Goal: Task Accomplishment & Management: Manage account settings

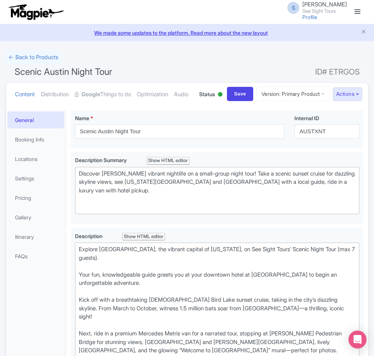
scroll to position [436, 0]
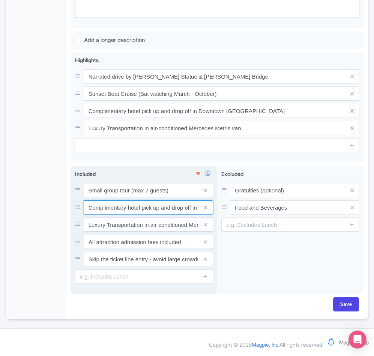
click at [188, 197] on input "Complimentary hotel pick up and drop off in Downtown Austin." at bounding box center [148, 190] width 129 height 14
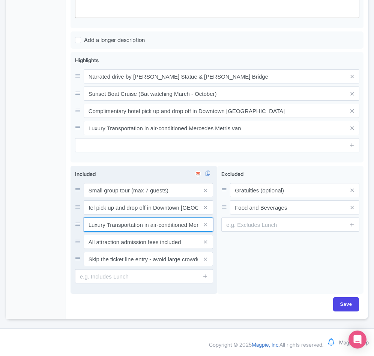
scroll to position [0, 0]
click at [134, 197] on input "Luxury Transportation in air-conditioned Mercedes Metris van" at bounding box center [148, 190] width 129 height 14
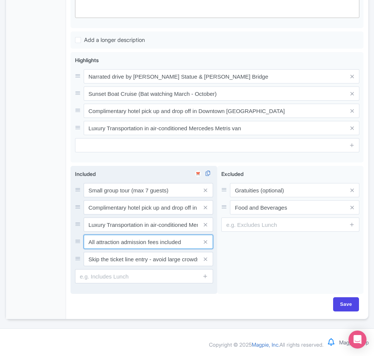
click at [153, 197] on input "All attraction admission fees included" at bounding box center [148, 190] width 129 height 14
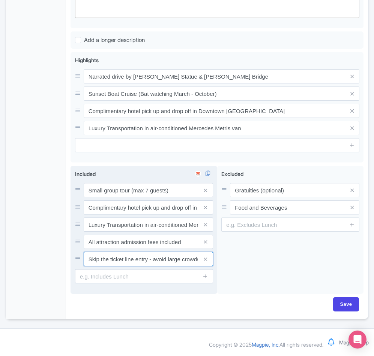
click at [136, 197] on input "Skip the ticket line entry - avoid large crowds and wait times" at bounding box center [148, 190] width 129 height 14
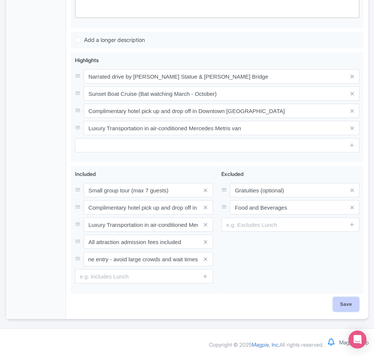
click at [352, 303] on input "Save" at bounding box center [346, 304] width 26 height 14
type input "Saving..."
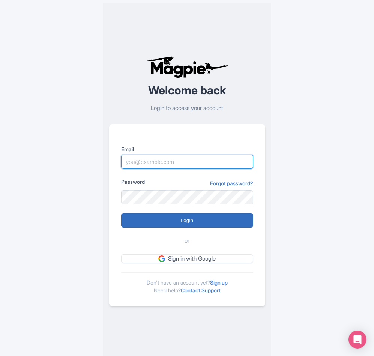
type input "[EMAIL_ADDRESS][DOMAIN_NAME]"
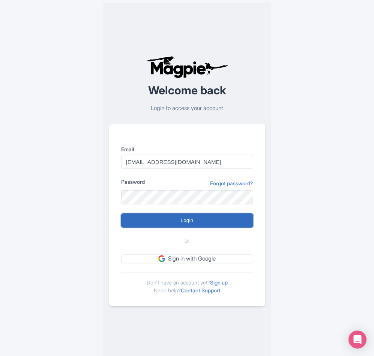
click at [177, 220] on input "Login" at bounding box center [187, 221] width 132 height 14
type input "Logging in..."
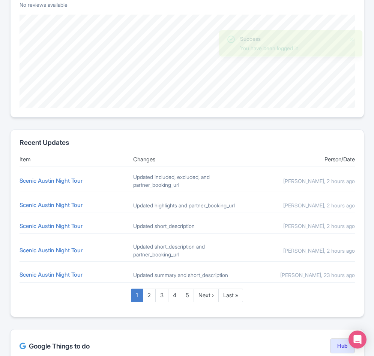
scroll to position [375, 0]
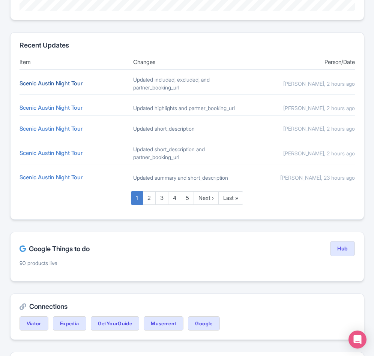
click at [45, 84] on link "Scenic Austin Night Tour" at bounding box center [50, 83] width 63 height 7
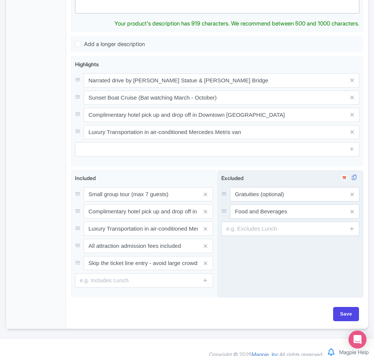
scroll to position [450, 0]
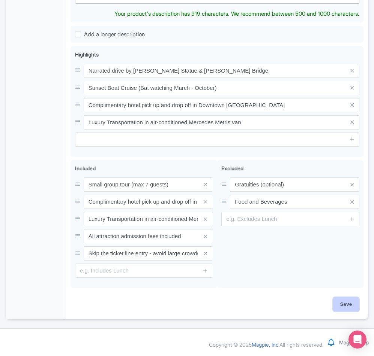
drag, startPoint x: 350, startPoint y: 302, endPoint x: 314, endPoint y: 284, distance: 40.4
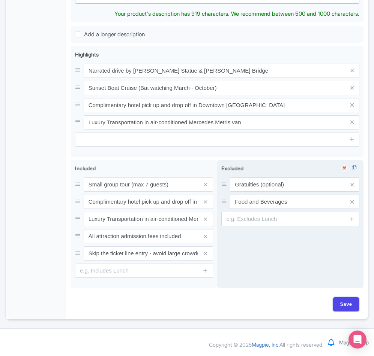
click at [350, 302] on input "Save" at bounding box center [346, 304] width 26 height 14
type input "Saving..."
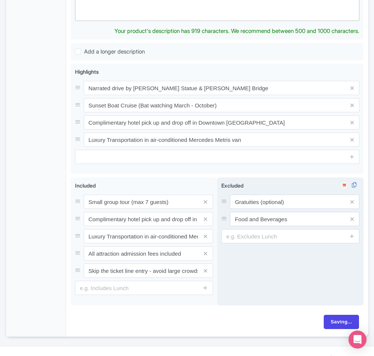
scroll to position [442, 0]
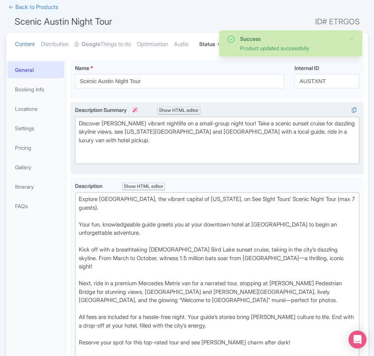
scroll to position [26, 0]
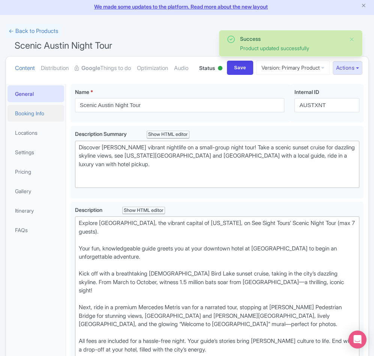
click at [15, 122] on link "Booking Info" at bounding box center [35, 113] width 57 height 17
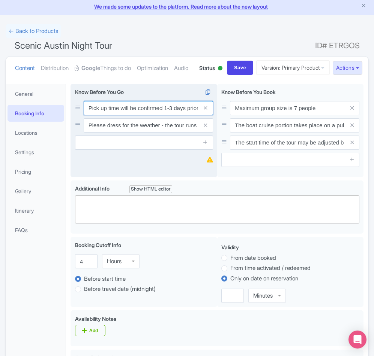
click at [109, 115] on input "Pick up time will be confirmed 1-3 days prior to the tour date via email or tex…" at bounding box center [148, 108] width 129 height 14
paste input "Be ready 30 minutes before tour at pick-up location"
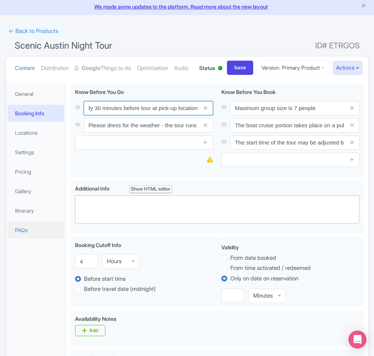
type input "Be ready 30 minutes before tour at pick-up location"
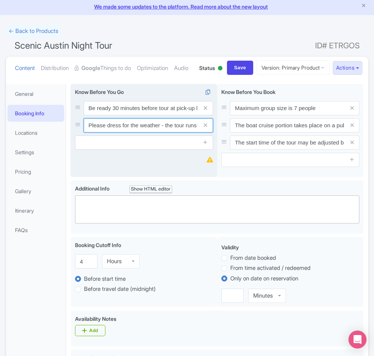
click at [99, 115] on input "Please dress for the weather - the tour runs rain or shine. Comfortable footwea…" at bounding box center [148, 108] width 129 height 14
paste input "Dress for weather, tour runs rain or shine"
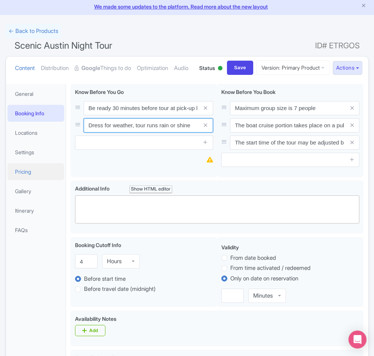
type input "Dress for weather, tour runs rain or shine"
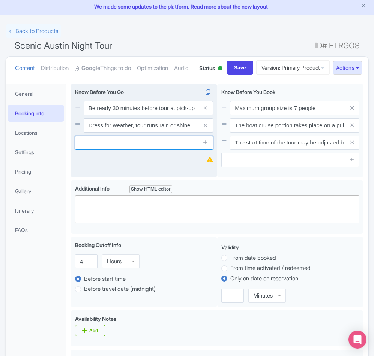
click at [129, 150] on input "text" at bounding box center [144, 143] width 138 height 14
paste input "Comfortable footwear recommended"
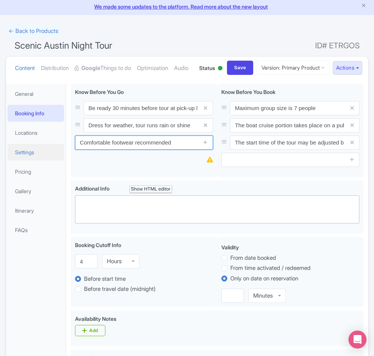
type input "Comfortable footwear recommended"
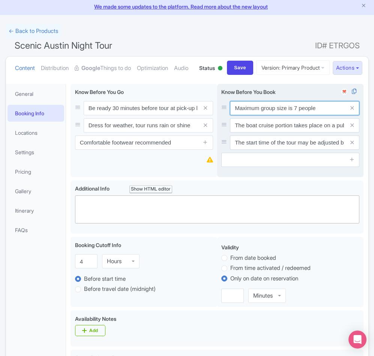
click at [271, 115] on input "Maximum group size is 7 people" at bounding box center [294, 108] width 129 height 14
paste input "Pick-up time confirmed 1-3 days before the tour"
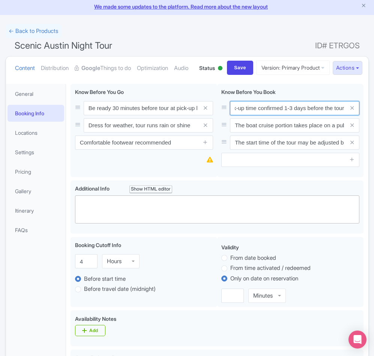
type input "Pick-up time confirmed 1-3 days before the tour"
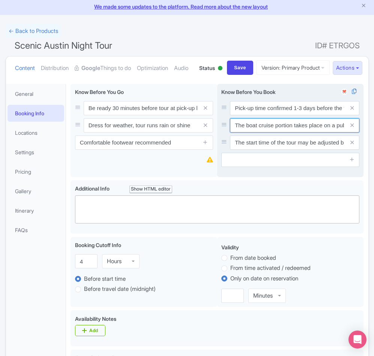
click at [290, 115] on input "The boat cruise portion takes place on a public boat cruise including up to 40 …" at bounding box center [294, 108] width 129 height 14
paste input "Sunset Boat Cruise operates March–October"
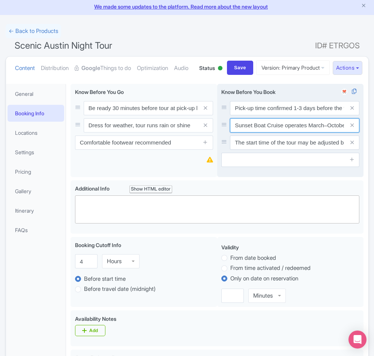
scroll to position [0, 3]
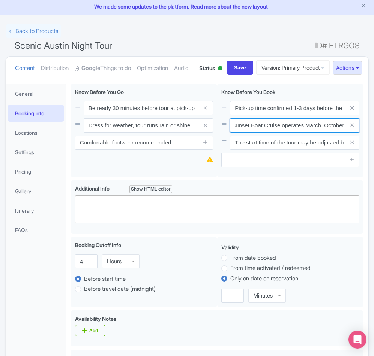
type input "Sunset Boat Cruise operates March–October"
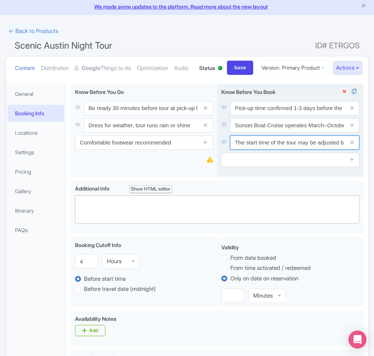
click at [246, 115] on input "The start time of the tour may be adjusted based on the sunset times" at bounding box center [294, 108] width 129 height 14
paste input "Boat cruise is a public attraction, max 50 people"
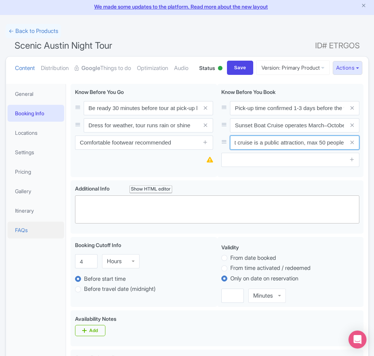
type input "Boat cruise is a public attraction, max 50 people"
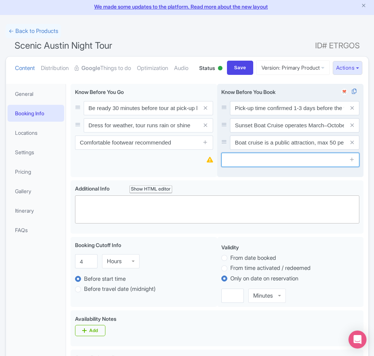
click at [241, 167] on input "text" at bounding box center [290, 160] width 138 height 14
paste input "Pick-up location and lead traveler’s name required"
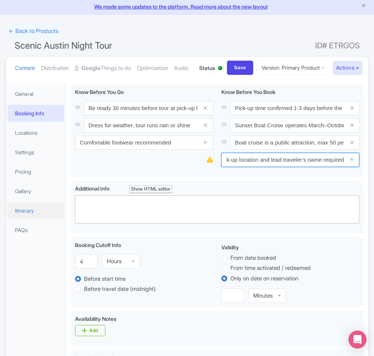
type input "Pick-up location and lead traveler’s name required"
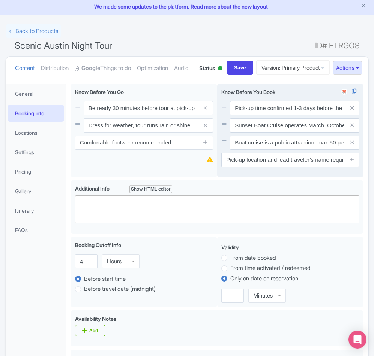
click at [350, 167] on span at bounding box center [351, 160] width 15 height 14
click at [351, 162] on icon at bounding box center [352, 160] width 6 height 6
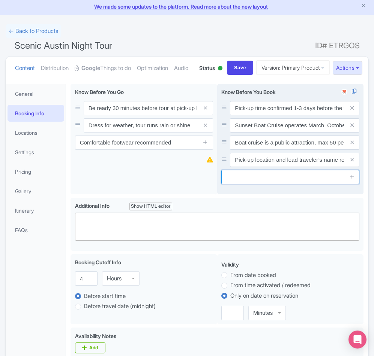
click at [249, 184] on input "text" at bounding box center [290, 177] width 138 height 14
paste input "Tour start time may change based on sunset"
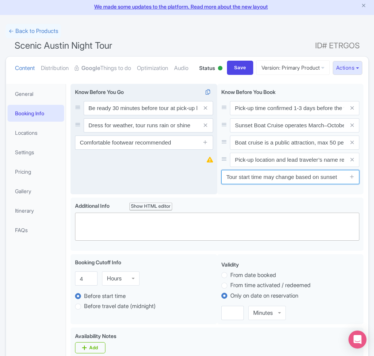
type input "Tour start time may change based on sunset"
click at [181, 195] on div "Pick up time will be confirmed 1-3 days prior to the tour date via email or tex…" at bounding box center [143, 139] width 146 height 111
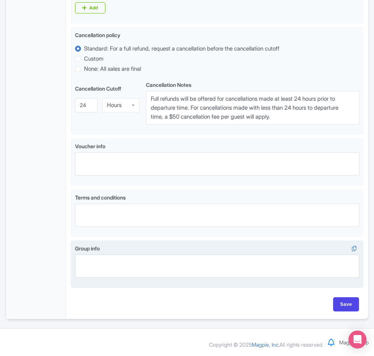
scroll to position [395, 0]
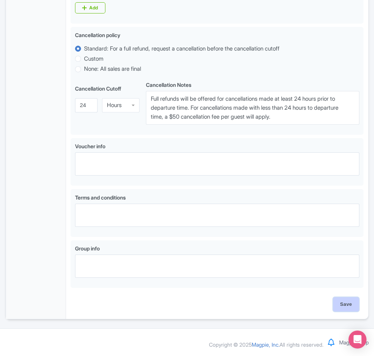
click at [352, 303] on input "Save" at bounding box center [346, 304] width 26 height 14
type input "Saving..."
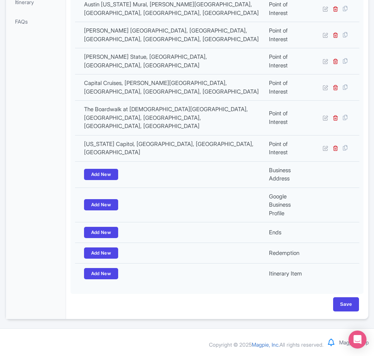
scroll to position [263, 0]
click at [350, 308] on input "Save" at bounding box center [346, 304] width 26 height 14
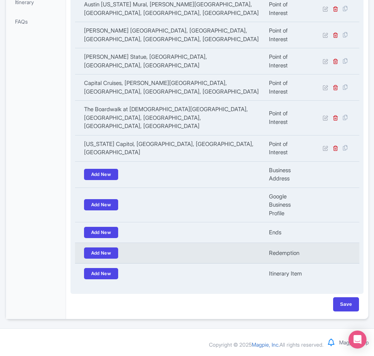
type input "Saving..."
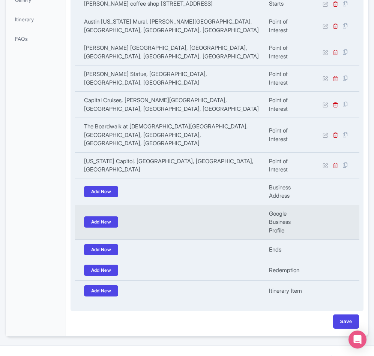
scroll to position [263, 0]
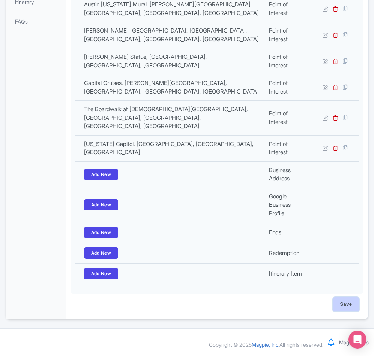
click at [354, 304] on input "Save" at bounding box center [346, 304] width 26 height 14
type input "Saving..."
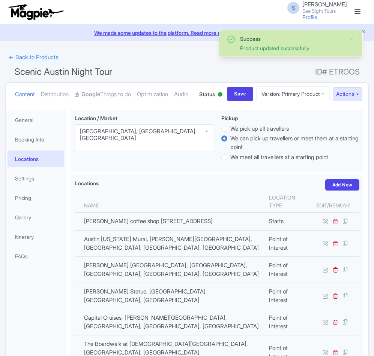
scroll to position [139, 0]
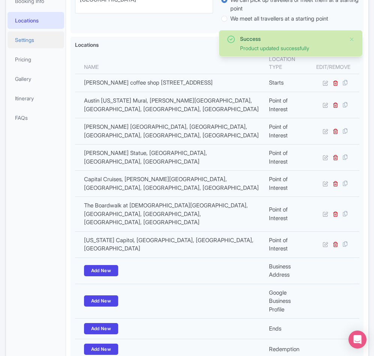
drag, startPoint x: 0, startPoint y: 0, endPoint x: 12, endPoint y: 69, distance: 69.7
click at [12, 48] on link "Settings" at bounding box center [35, 39] width 57 height 17
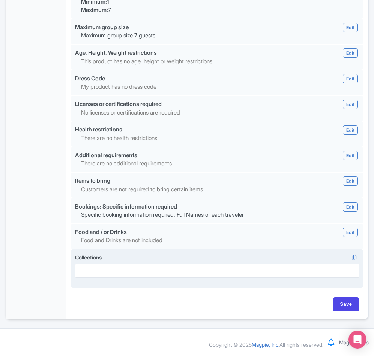
scroll to position [647, 0]
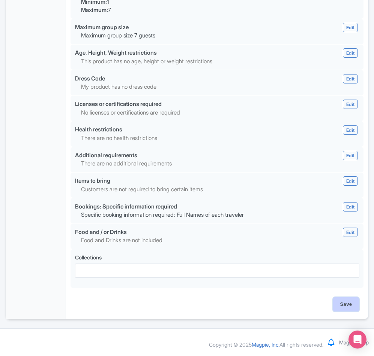
click at [352, 305] on input "Save" at bounding box center [346, 304] width 26 height 14
type input "Saving..."
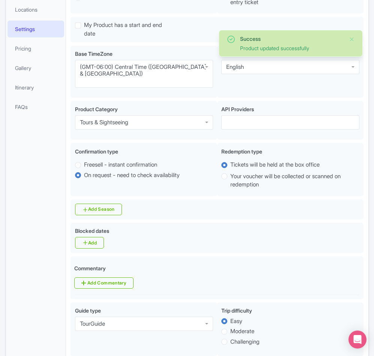
scroll to position [85, 0]
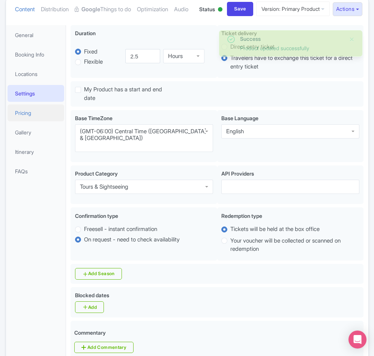
click at [25, 121] on link "Pricing" at bounding box center [35, 113] width 57 height 17
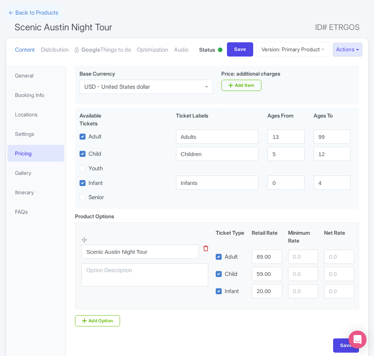
scroll to position [114, 0]
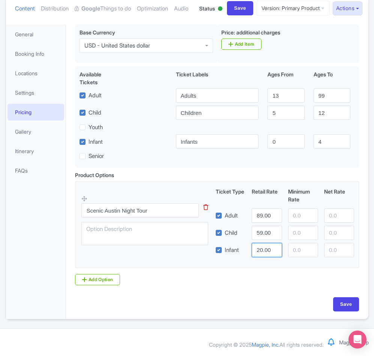
click at [262, 249] on input "20.00" at bounding box center [266, 250] width 30 height 14
type input "12.00"
click at [347, 303] on input "Save" at bounding box center [346, 304] width 26 height 14
type input "Saving..."
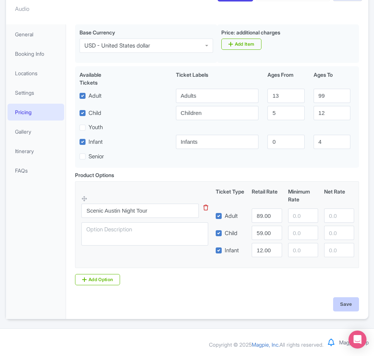
type input "Saving..."
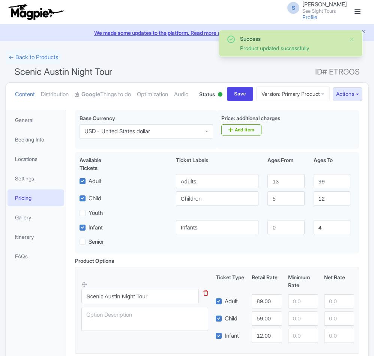
scroll to position [114, 0]
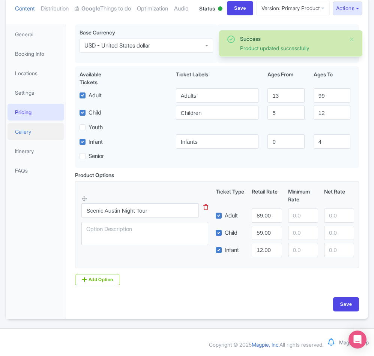
click at [18, 132] on link "Gallery" at bounding box center [35, 131] width 57 height 17
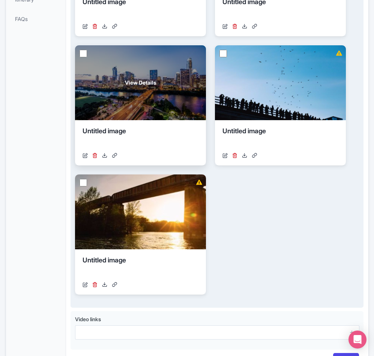
scroll to position [300, 0]
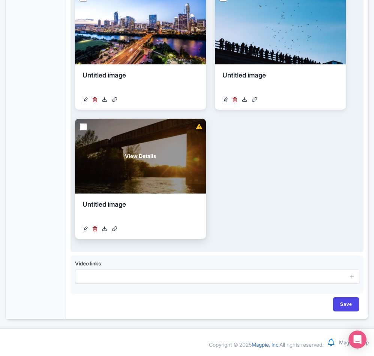
click at [130, 191] on div "View Details" at bounding box center [140, 156] width 131 height 75
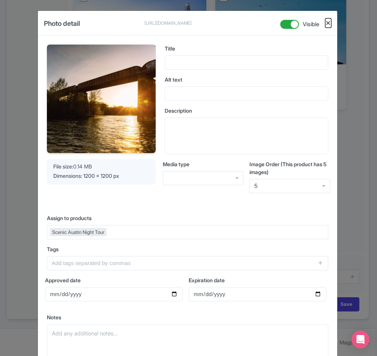
click at [325, 23] on button "Close" at bounding box center [328, 22] width 6 height 9
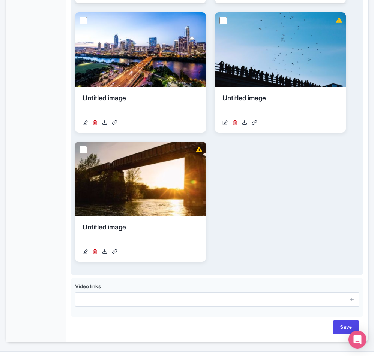
scroll to position [322, 0]
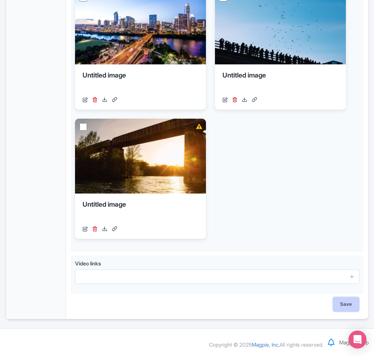
click at [349, 304] on input "Save" at bounding box center [346, 304] width 26 height 14
type input "Saving..."
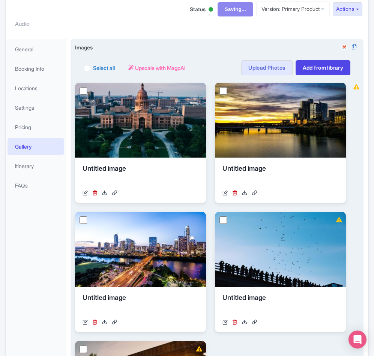
scroll to position [0, 0]
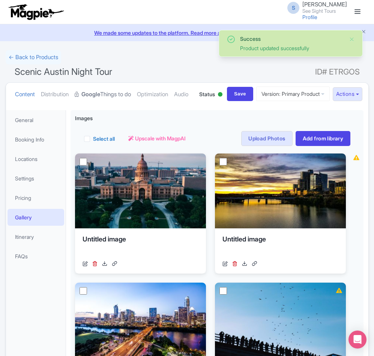
click at [109, 89] on link "Google Things to do" at bounding box center [103, 95] width 56 height 24
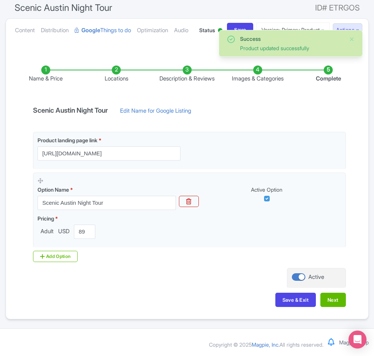
scroll to position [75, 0]
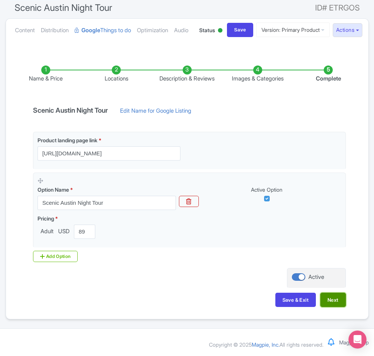
click at [339, 307] on button "Next" at bounding box center [332, 300] width 25 height 14
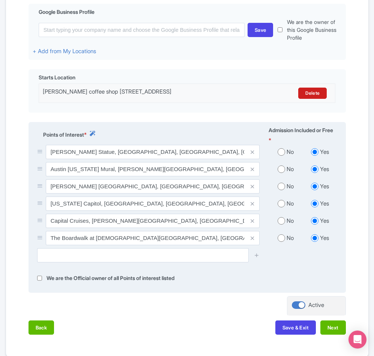
scroll to position [255, 0]
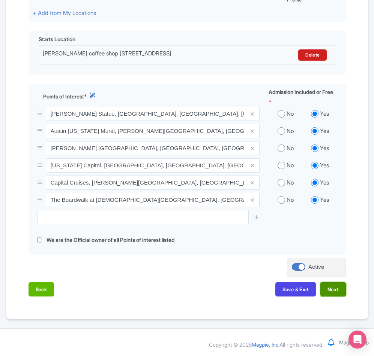
click at [333, 289] on button "Next" at bounding box center [332, 289] width 25 height 14
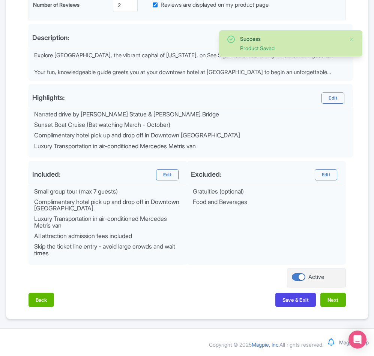
scroll to position [250, 0]
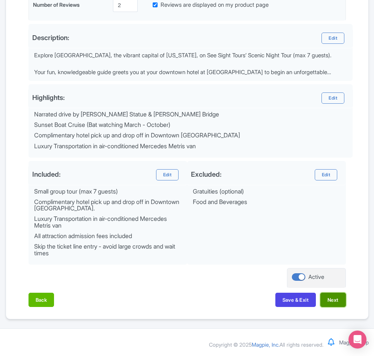
click at [331, 300] on button "Next" at bounding box center [332, 300] width 25 height 14
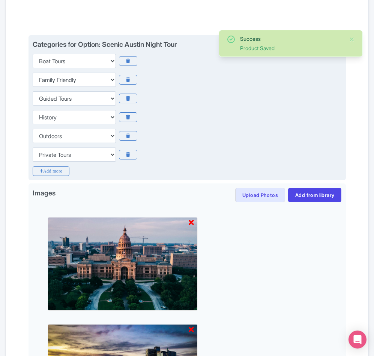
scroll to position [138, 0]
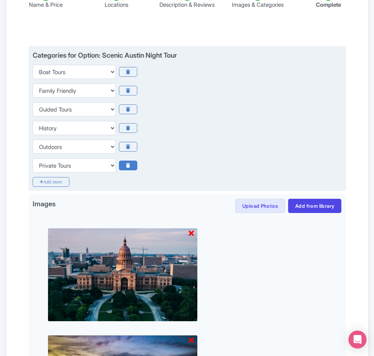
click at [131, 170] on icon at bounding box center [128, 166] width 18 height 10
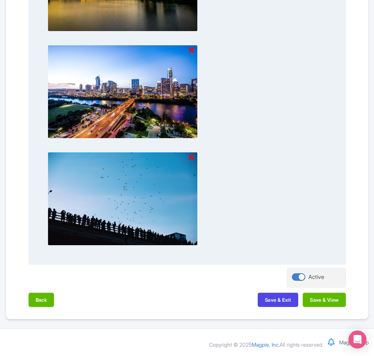
scroll to position [545, 0]
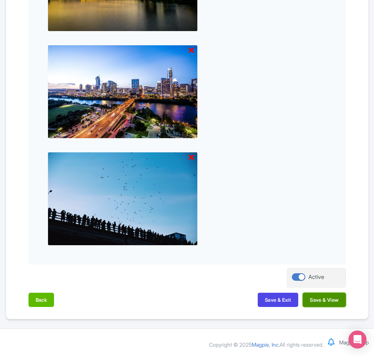
click at [313, 298] on button "Save & View" at bounding box center [323, 300] width 43 height 14
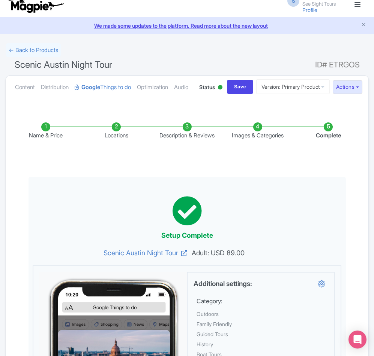
scroll to position [0, 0]
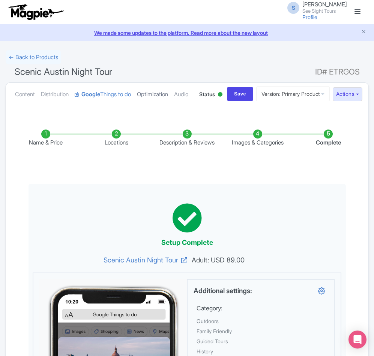
click at [152, 92] on link "Optimization" at bounding box center [152, 95] width 31 height 24
